Goal: Task Accomplishment & Management: Manage account settings

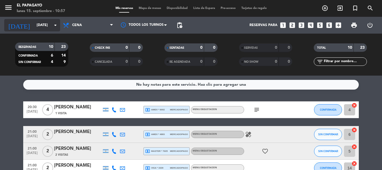
click at [42, 21] on input "[DATE]" at bounding box center [57, 25] width 47 height 10
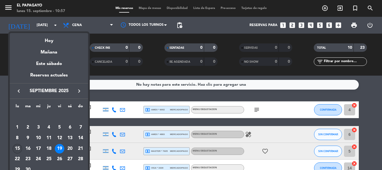
click at [16, 150] on div "15" at bounding box center [18, 149] width 10 height 10
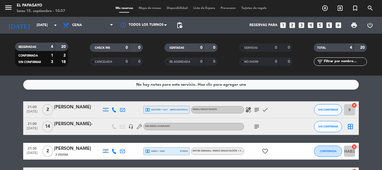
click at [259, 125] on icon "subject" at bounding box center [256, 126] width 7 height 7
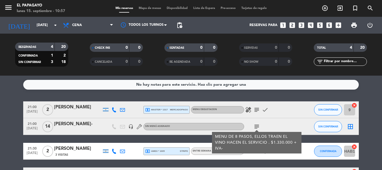
click at [253, 110] on icon "subject" at bounding box center [256, 109] width 7 height 7
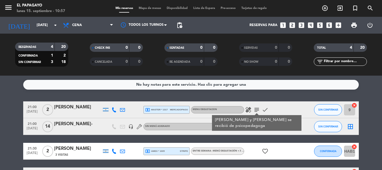
click at [247, 107] on icon "healing" at bounding box center [248, 109] width 7 height 7
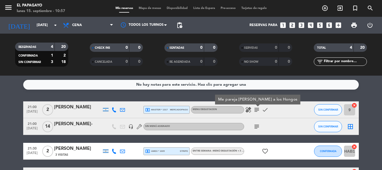
click at [381, 131] on bookings-row "21:00 [DATE] 2 [PERSON_NAME] local_atm master * 1317 mercadopago MENU DEGUSTACI…" at bounding box center [191, 142] width 382 height 83
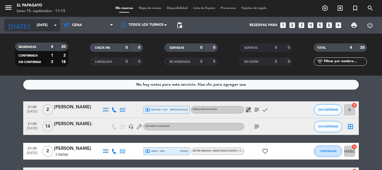
click at [45, 26] on input "[DATE]" at bounding box center [57, 25] width 47 height 10
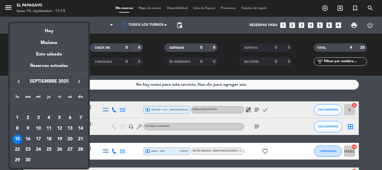
click at [39, 138] on div "17" at bounding box center [39, 139] width 10 height 10
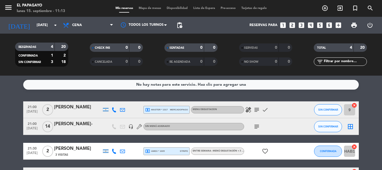
type input "[DATE]"
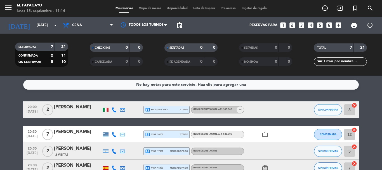
click at [0, 142] on bookings-row "20:00 [DATE] 2 [PERSON_NAME] local_atm master * 2567 stripe MENU DEGUSTACION , …" at bounding box center [191, 167] width 382 height 133
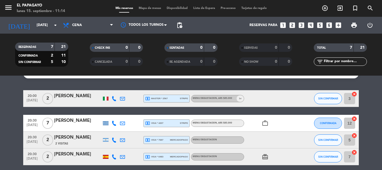
scroll to position [22, 0]
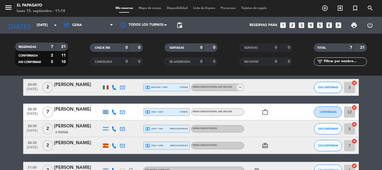
click at [182, 10] on div "Mis reservas Mapa de mesas Disponibilidad Lista de Espera Pre-acceso Tarjetas d…" at bounding box center [191, 8] width 157 height 5
click at [182, 8] on span "Disponibilidad" at bounding box center [177, 8] width 27 height 3
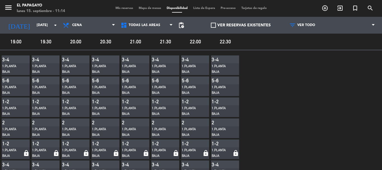
click at [211, 22] on label "VER RESERVAS EXISTENTES" at bounding box center [241, 25] width 60 height 6
click at [241, 25] on input "VER RESERVAS EXISTENTES" at bounding box center [241, 25] width 0 height 0
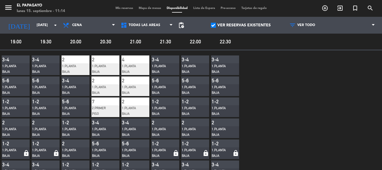
click at [124, 8] on span "Mis reservas" at bounding box center [124, 8] width 23 height 3
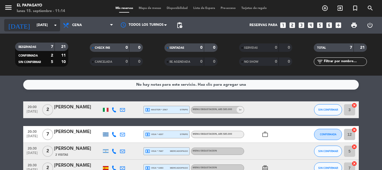
click at [50, 28] on input "[DATE]" at bounding box center [57, 25] width 47 height 10
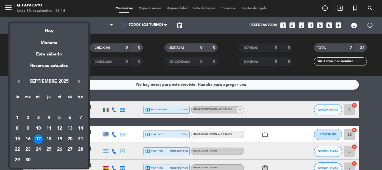
click at [28, 141] on div "16" at bounding box center [28, 139] width 10 height 10
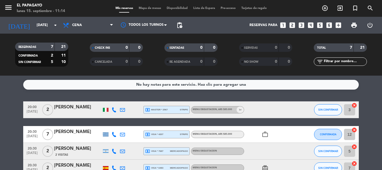
type input "[DATE]"
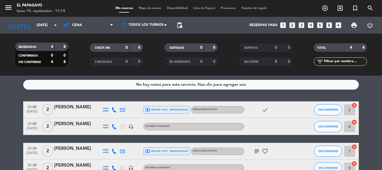
click at [16, 139] on bookings-row "21:00 [DATE] 2 [PERSON_NAME] local_atm master * 6971 mercadopago MENU DEGUSTACI…" at bounding box center [191, 138] width 382 height 75
click at [254, 152] on icon "subject" at bounding box center [256, 151] width 7 height 7
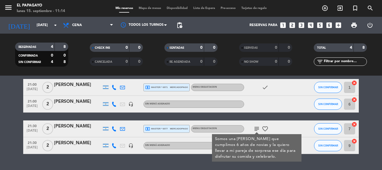
scroll to position [34, 0]
